Goal: Use online tool/utility: Utilize a website feature to perform a specific function

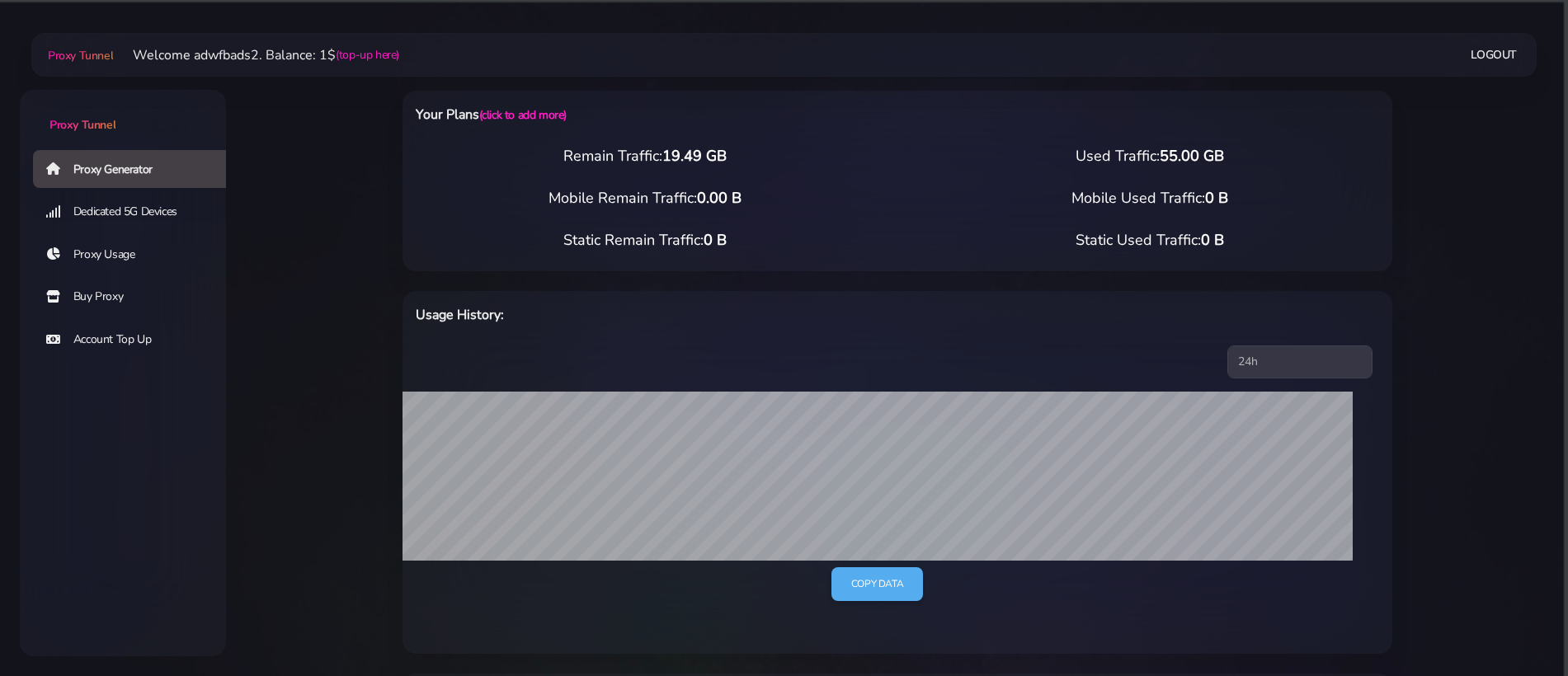
select select "ES"
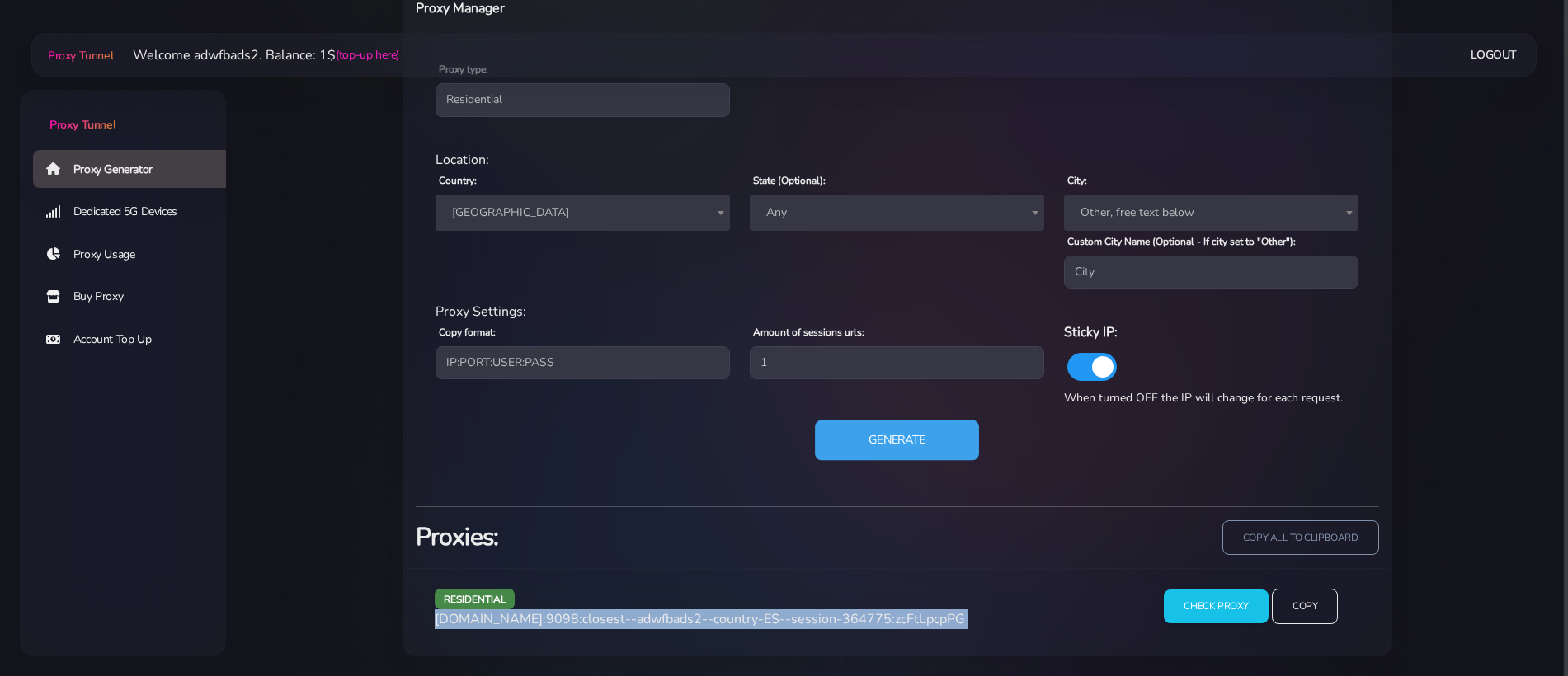
click at [876, 440] on button "Generate" at bounding box center [897, 440] width 164 height 40
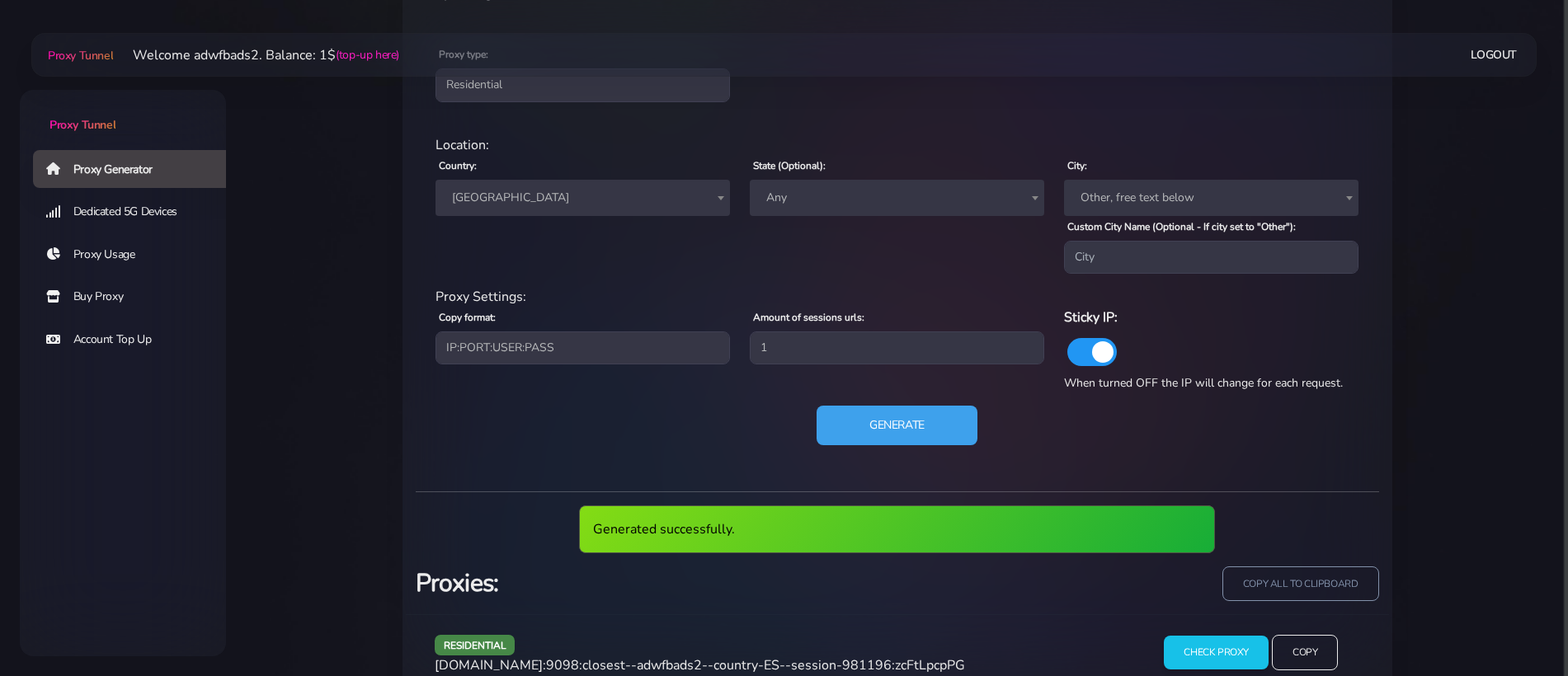
scroll to position [750, 0]
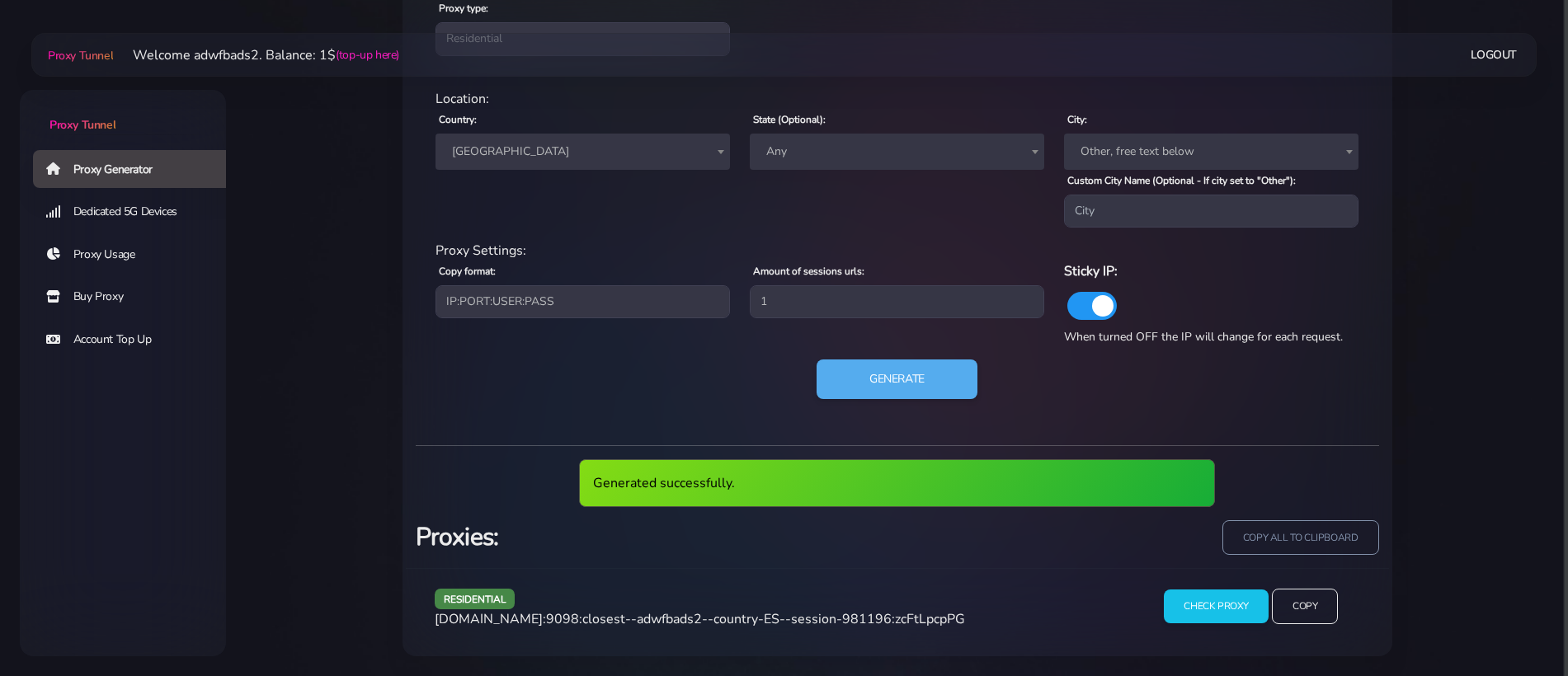
click at [739, 615] on span "agg.proxytunnel.io:9098:closest--adwfbads2--country-ES--session-981196:zcFtLpcp…" at bounding box center [699, 619] width 530 height 18
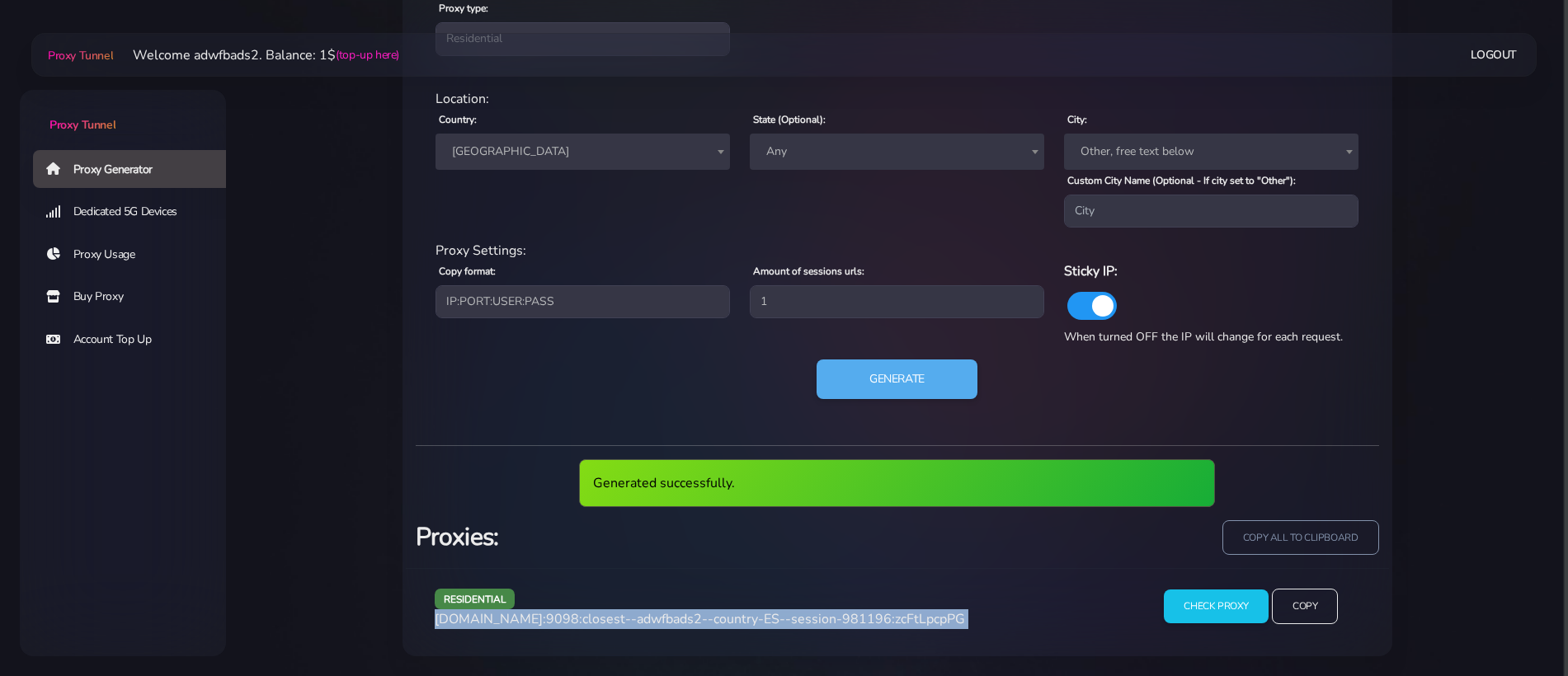
click at [739, 615] on span "agg.proxytunnel.io:9098:closest--adwfbads2--country-ES--session-981196:zcFtLpcp…" at bounding box center [699, 619] width 530 height 18
copy div "agg.proxytunnel.io:9098:closest--adwfbads2--country-ES--session-981196:zcFtLpcp…"
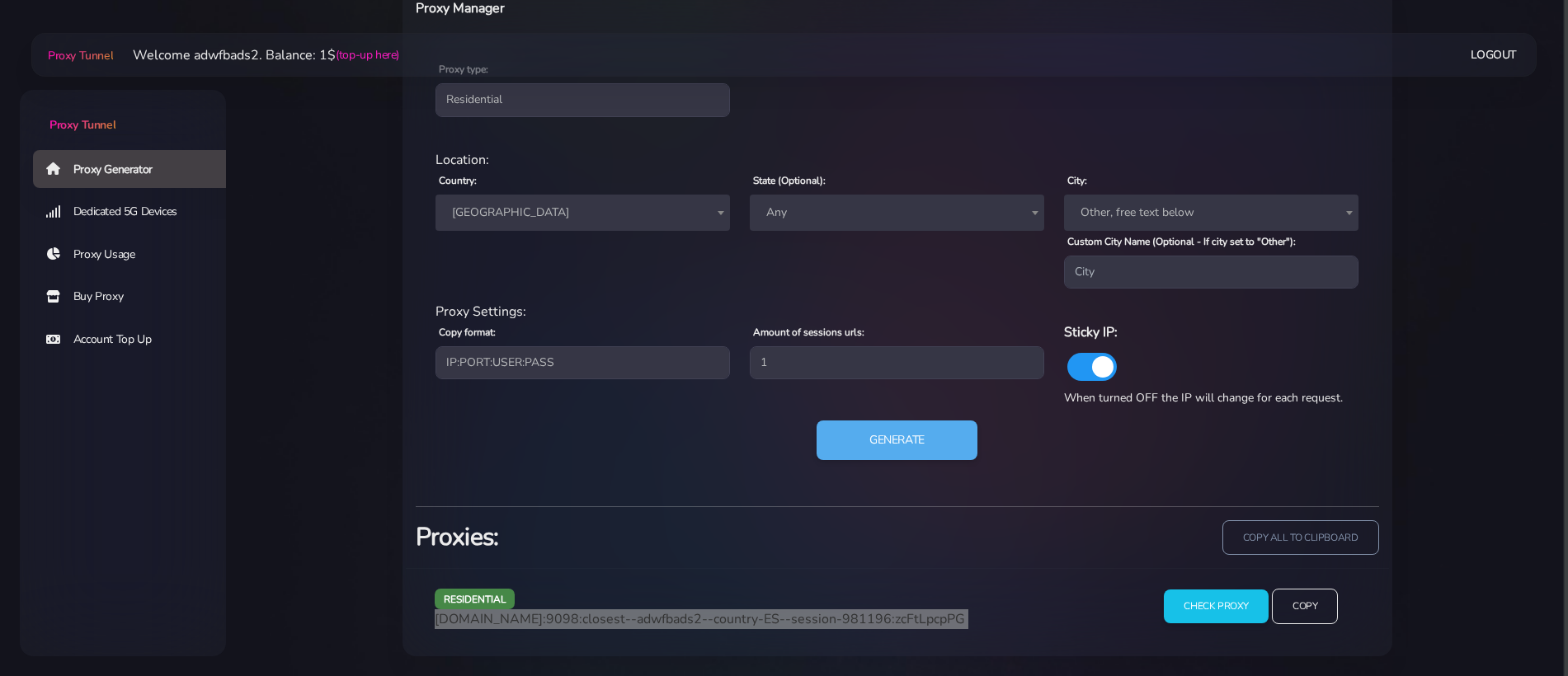
scroll to position [689, 0]
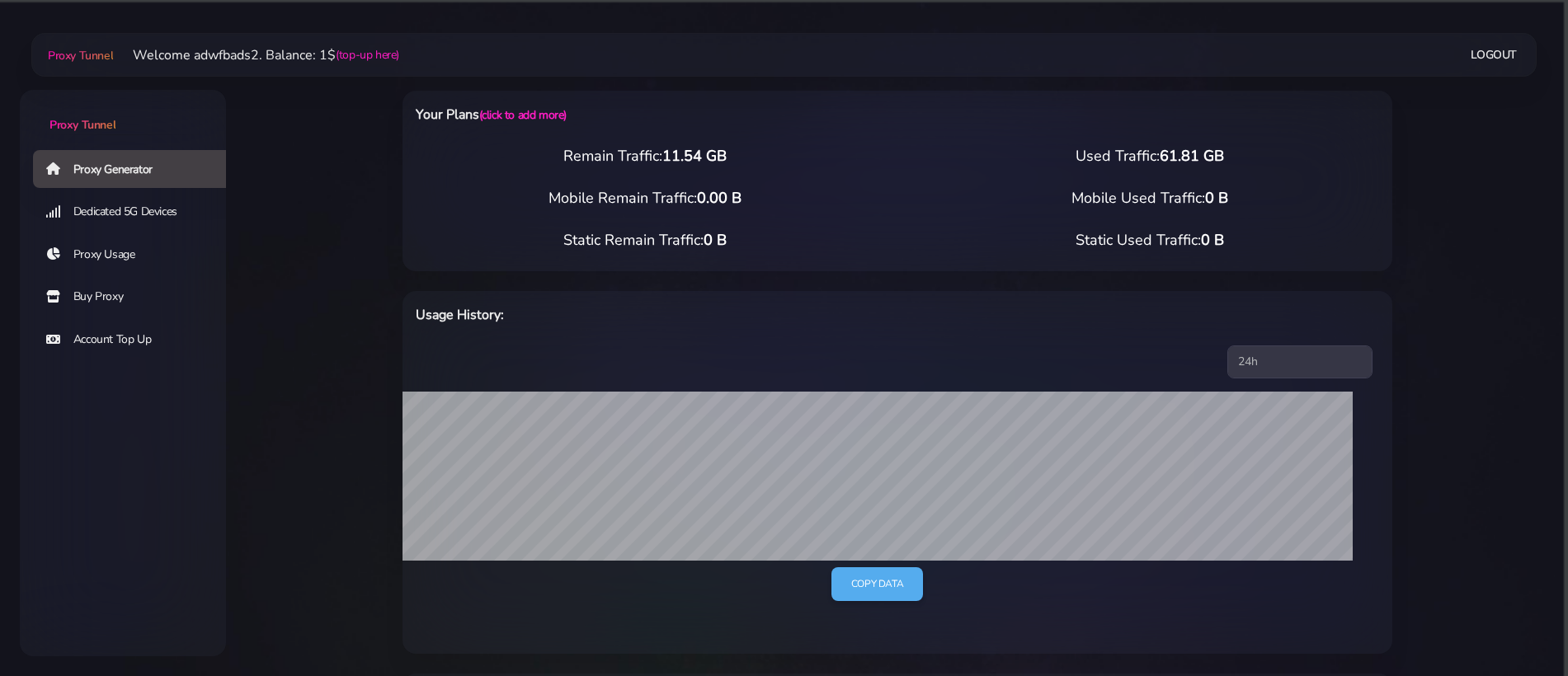
select select "UK"
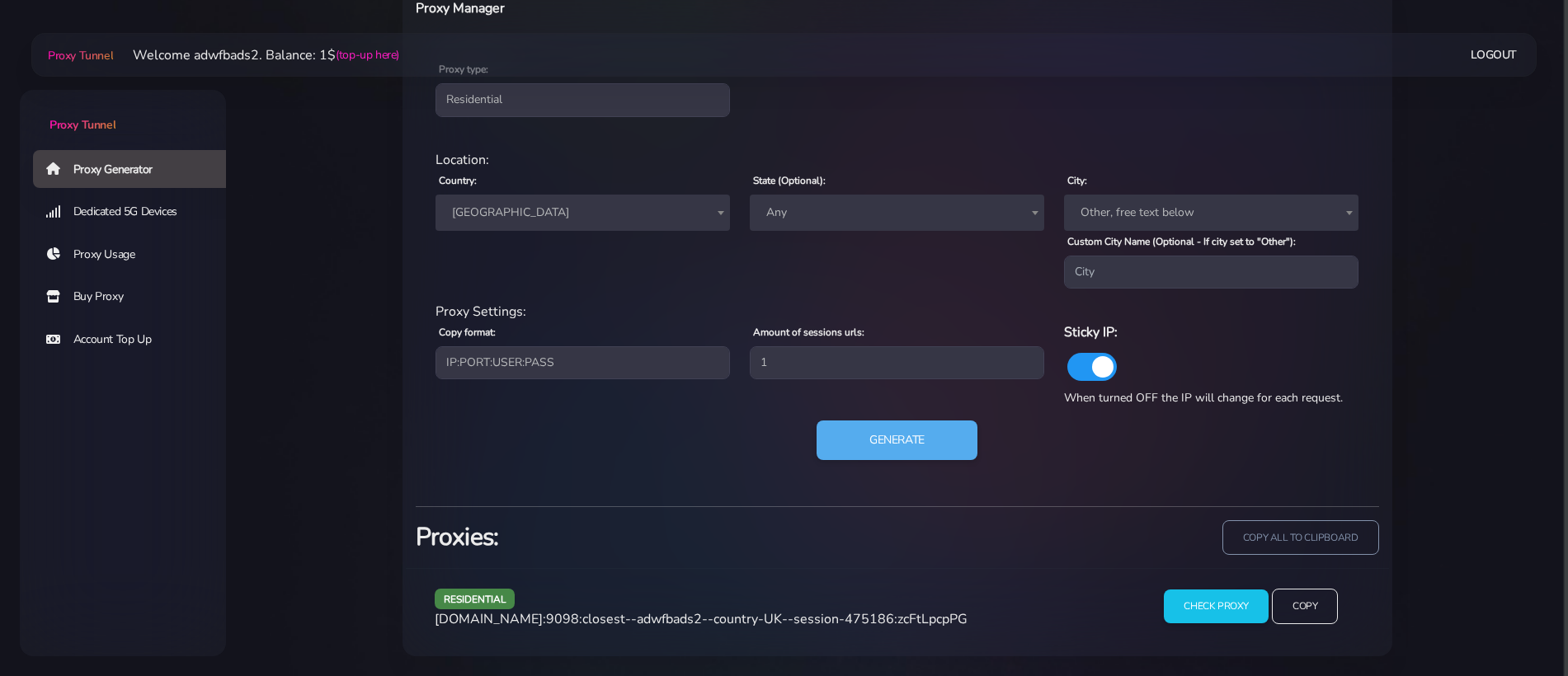
click at [582, 211] on span "[GEOGRAPHIC_DATA]" at bounding box center [583, 213] width 275 height 23
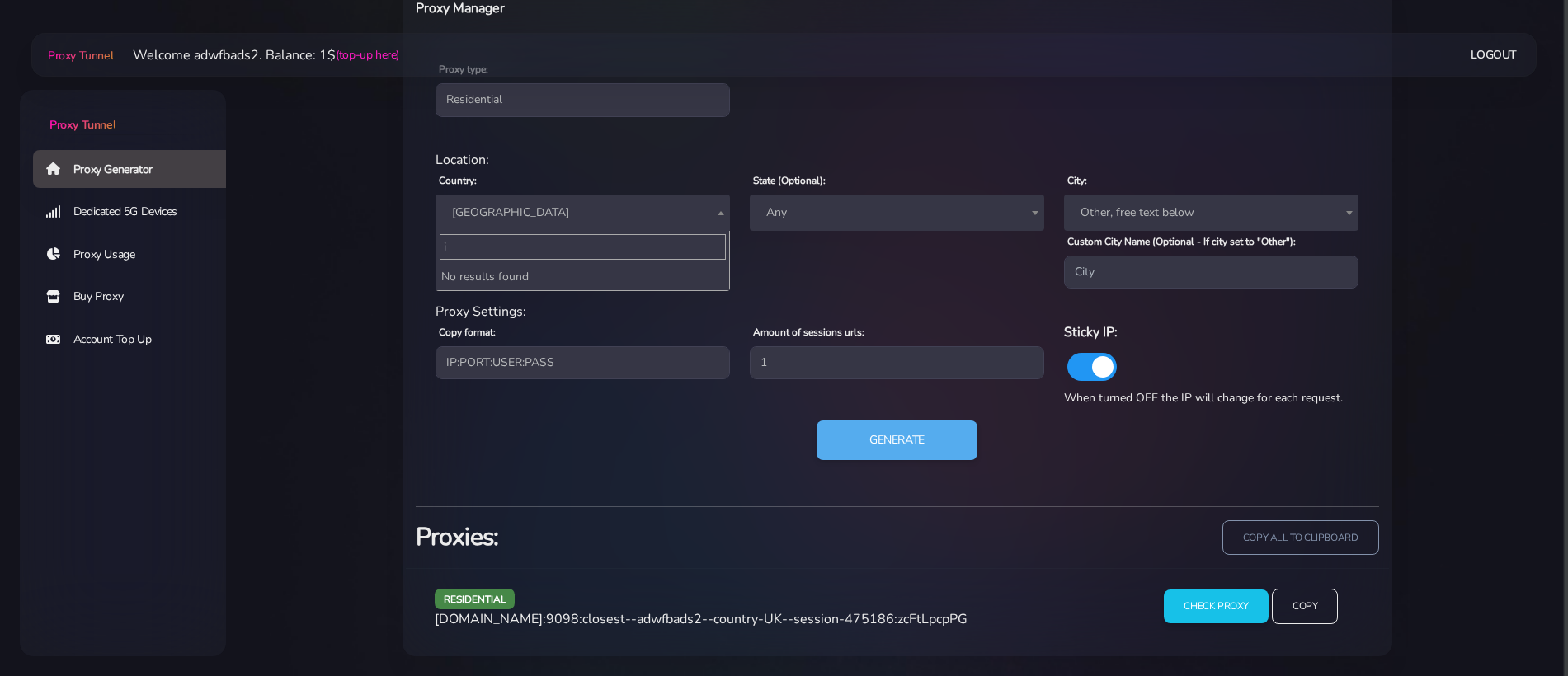
scroll to position [4016, 0]
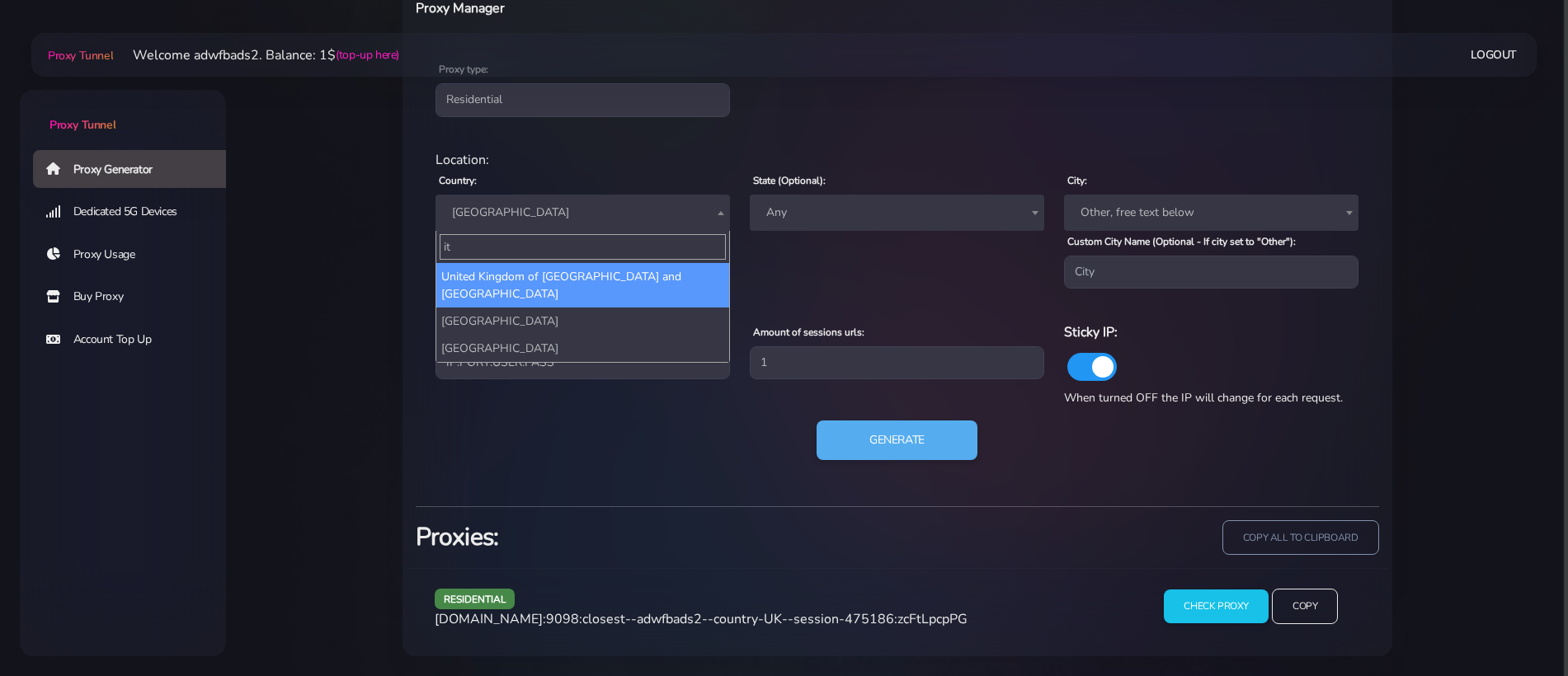
type input "ita"
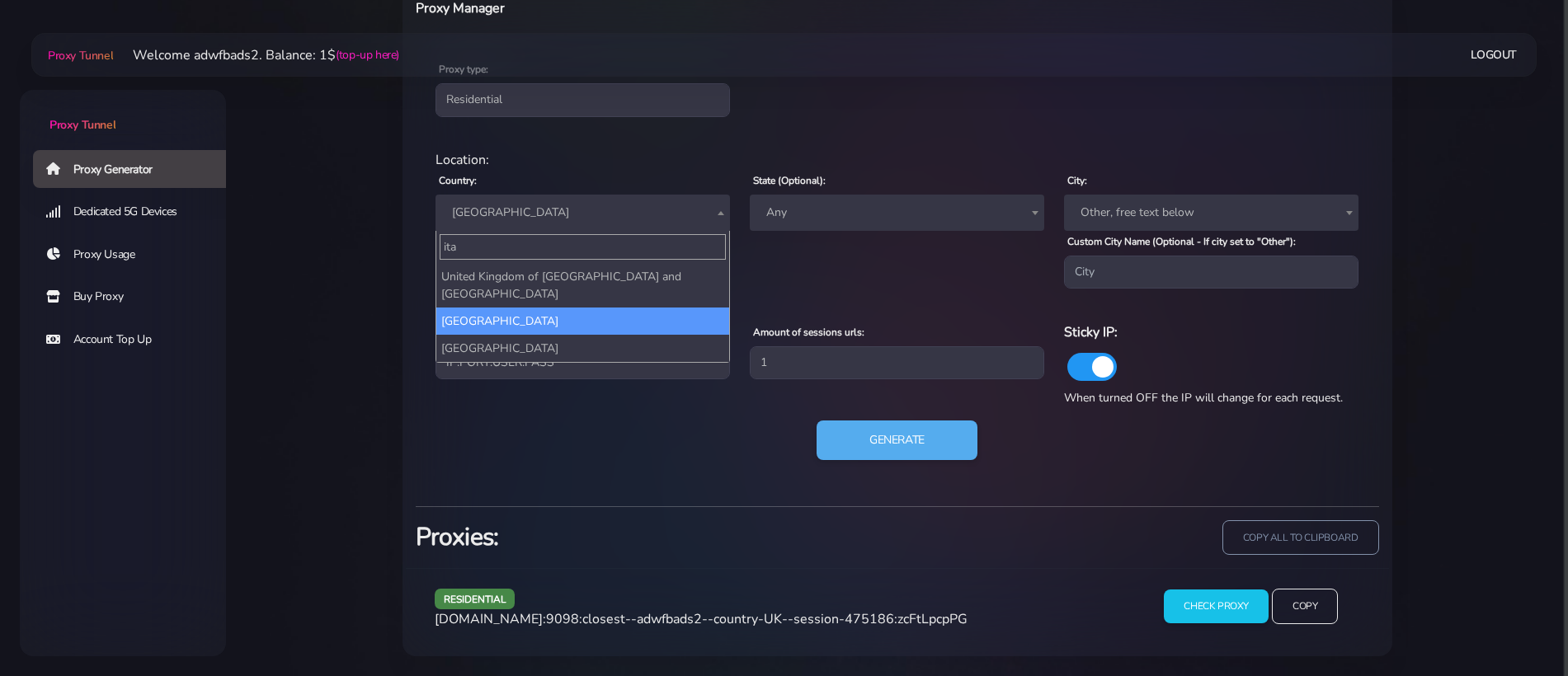
select select "IT"
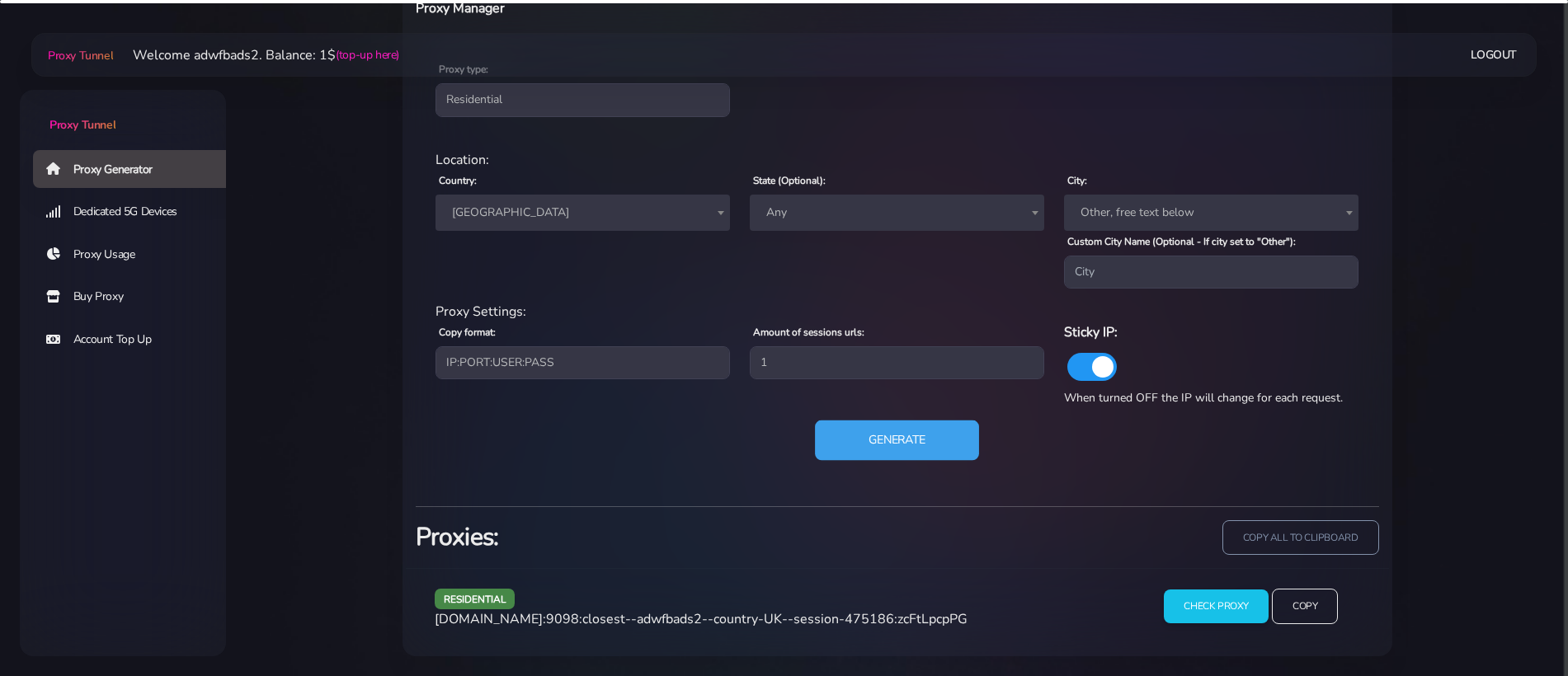
click at [936, 447] on button "Generate" at bounding box center [897, 440] width 164 height 40
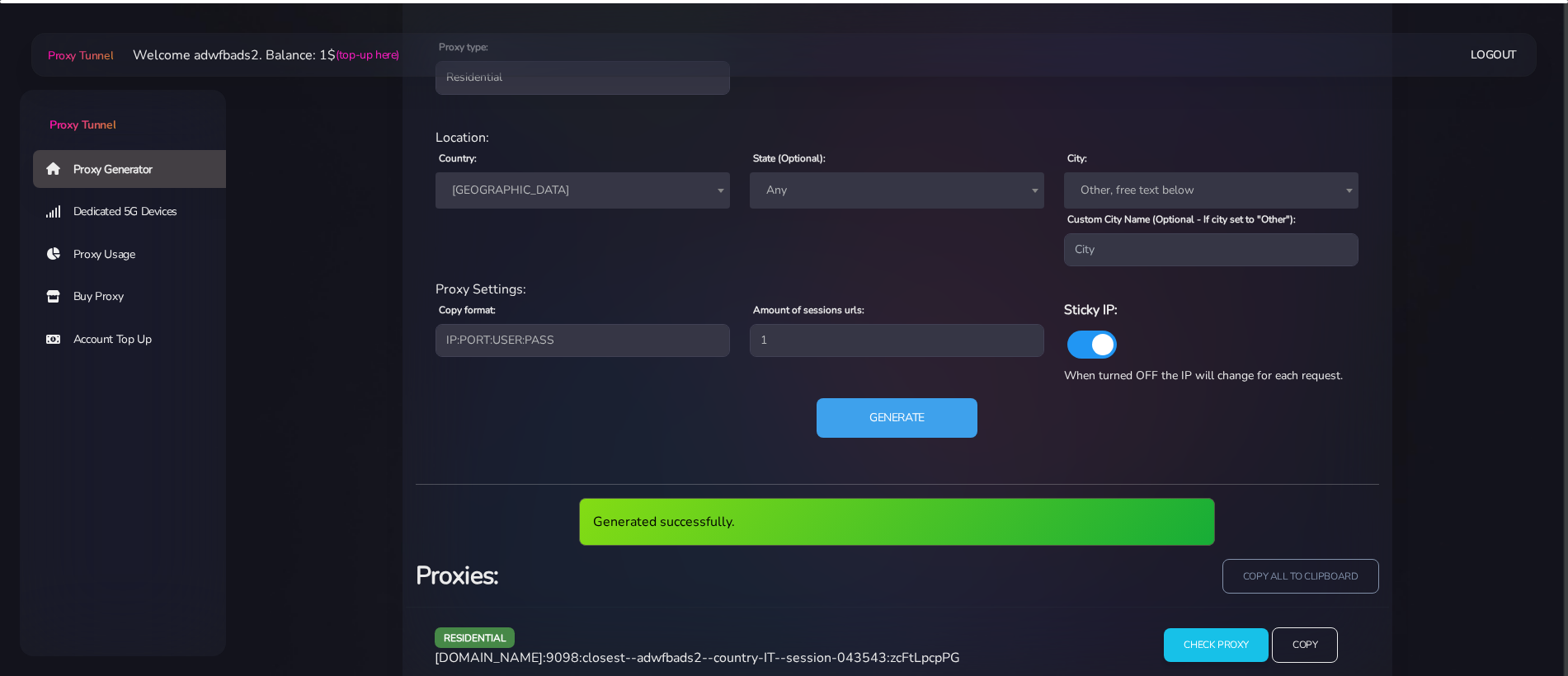
scroll to position [750, 0]
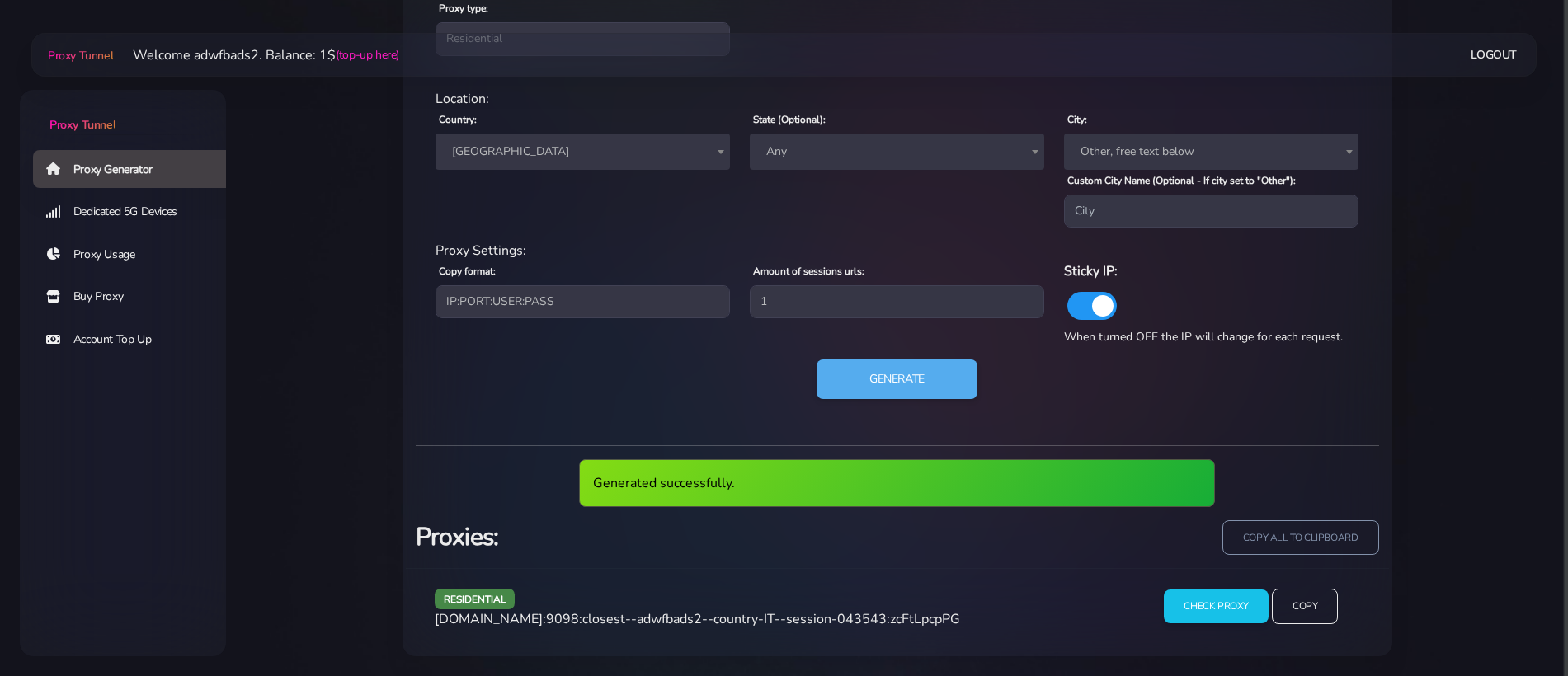
click at [770, 620] on span "[DOMAIN_NAME]:9098:closest--adwfbads2--country-IT--session-043543:zcFtLpcpPG" at bounding box center [697, 619] width 525 height 18
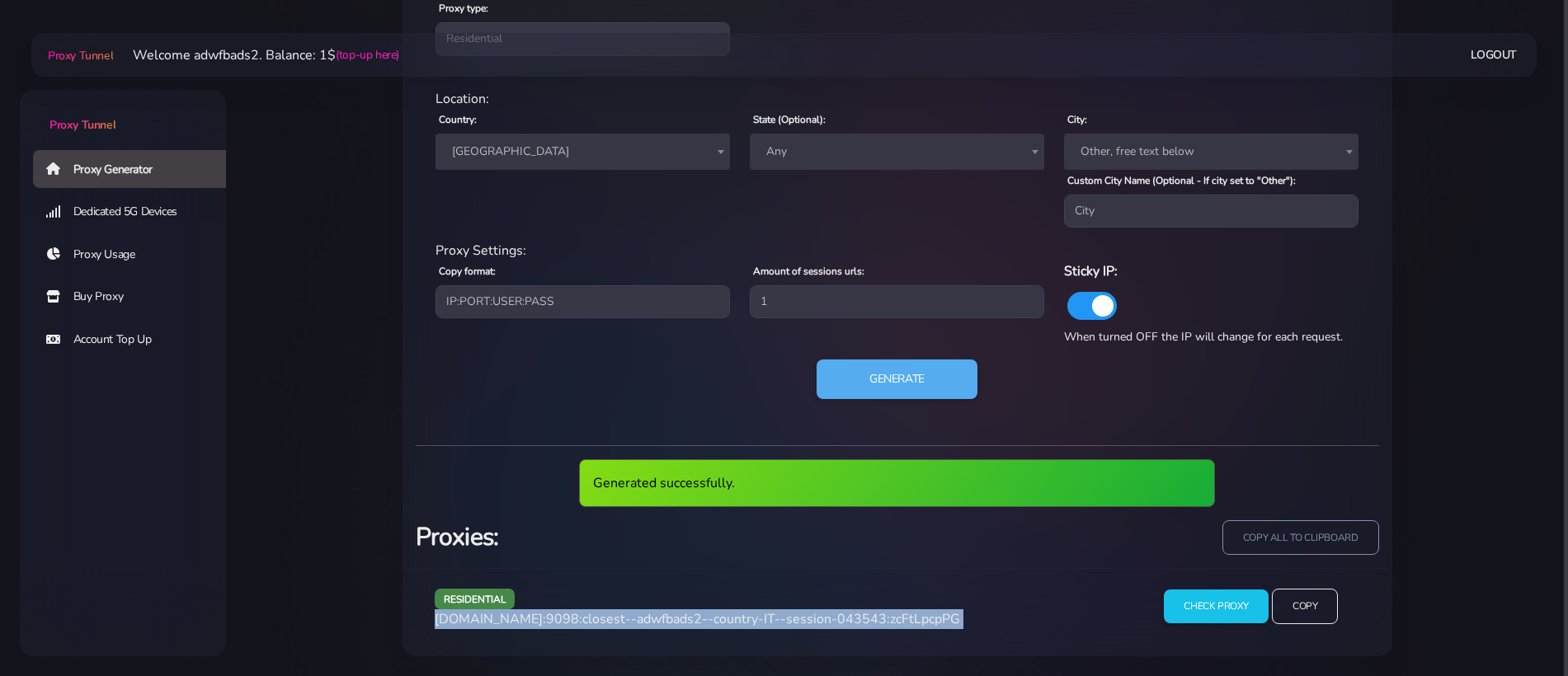
click at [770, 620] on span "[DOMAIN_NAME]:9098:closest--adwfbads2--country-IT--session-043543:zcFtLpcpPG" at bounding box center [697, 619] width 525 height 18
copy div "[DOMAIN_NAME]:9098:closest--adwfbads2--country-IT--session-043543:zcFtLpcpPG"
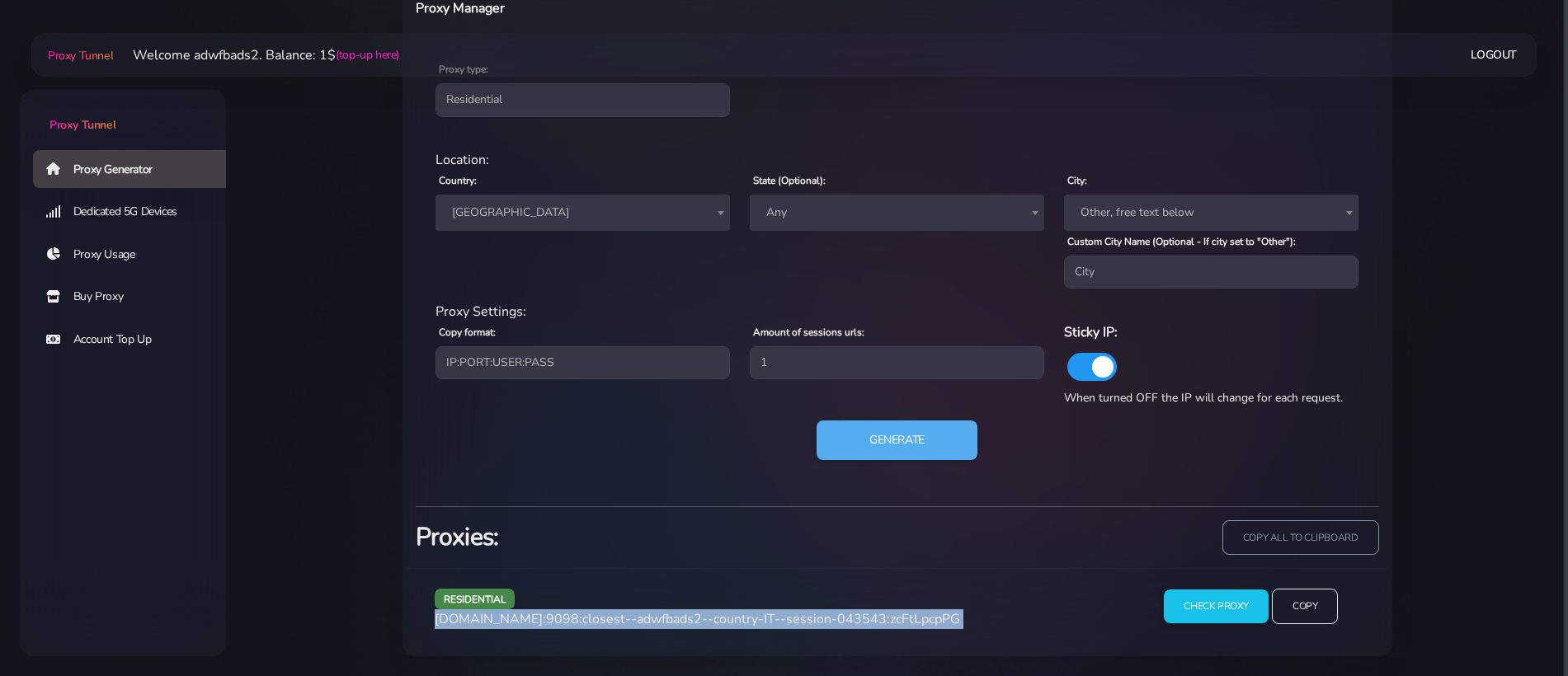
scroll to position [689, 0]
